Goal: Task Accomplishment & Management: Manage account settings

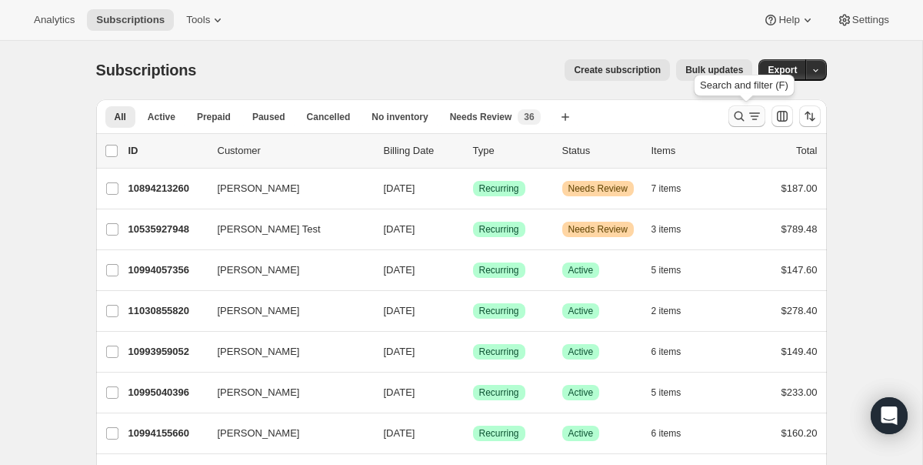
click at [732, 117] on icon "Search and filter results" at bounding box center [738, 115] width 15 height 15
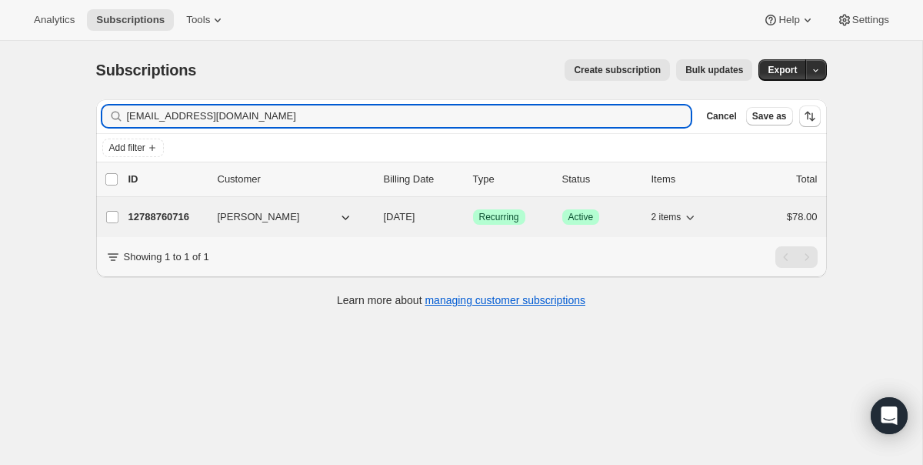
type input "lhildebrandt2013@gmail.com"
click at [342, 214] on icon "button" at bounding box center [345, 216] width 15 height 15
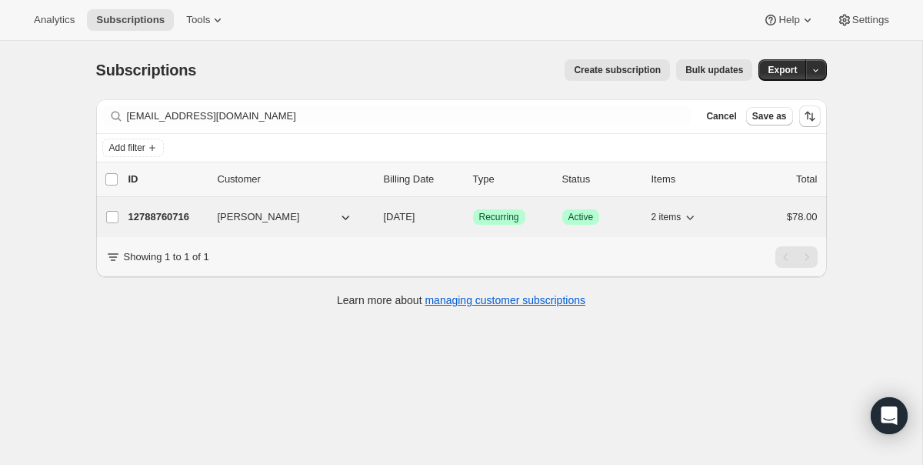
click at [385, 215] on span "12/19/2025" at bounding box center [400, 217] width 32 height 12
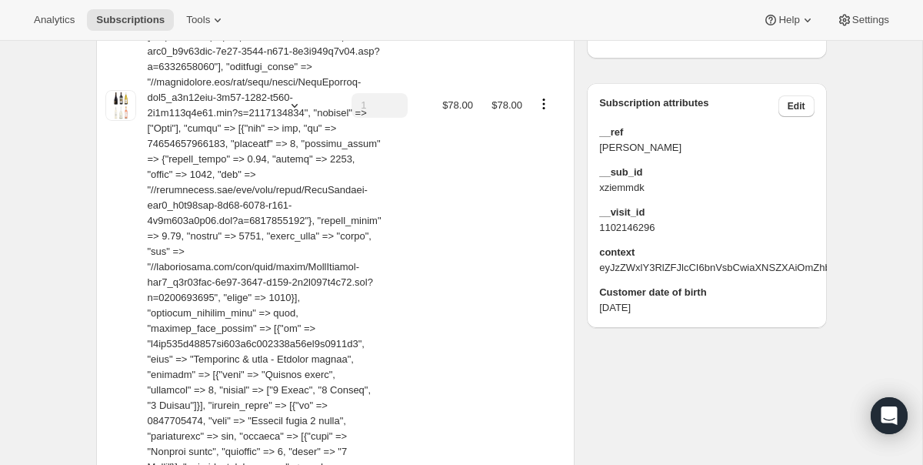
scroll to position [834, 0]
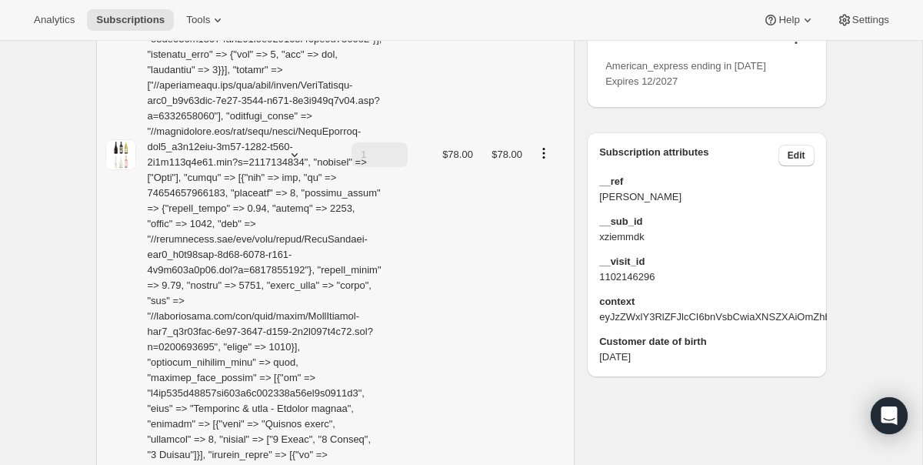
click at [551, 150] on icon "Product actions" at bounding box center [543, 152] width 15 height 15
click at [544, 182] on span "Edit box" at bounding box center [544, 175] width 36 height 15
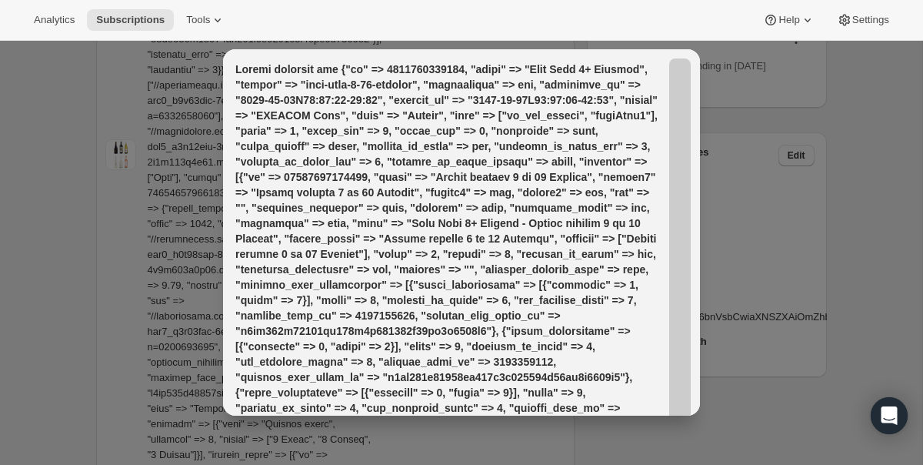
click at [772, 199] on div at bounding box center [461, 232] width 923 height 465
